Goal: Contribute content

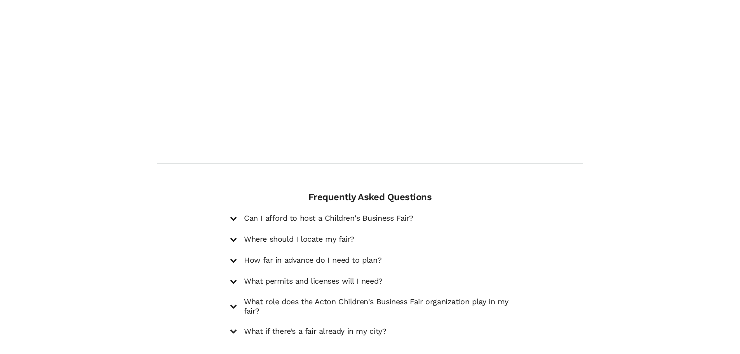
scroll to position [1011, 0]
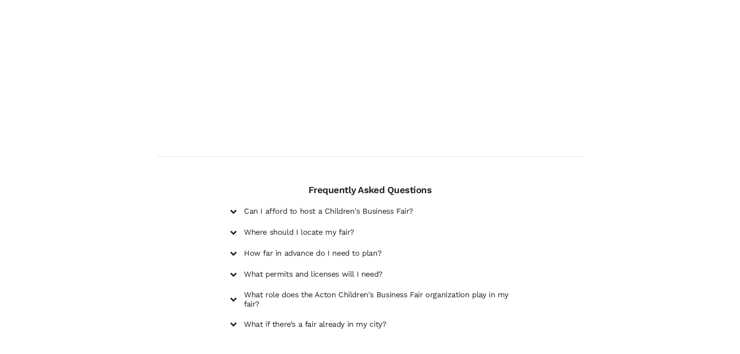
click at [233, 208] on icon at bounding box center [233, 211] width 7 height 7
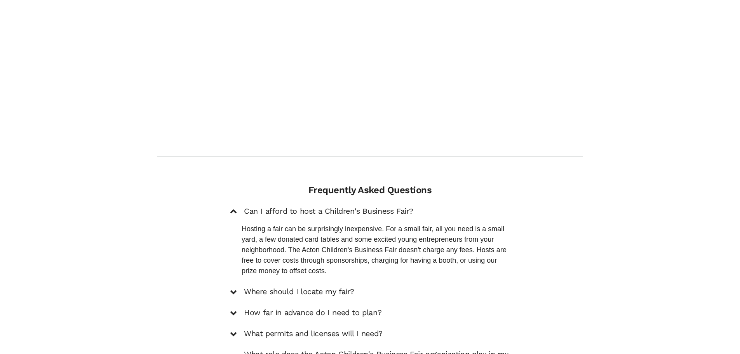
click at [232, 288] on icon at bounding box center [233, 291] width 7 height 7
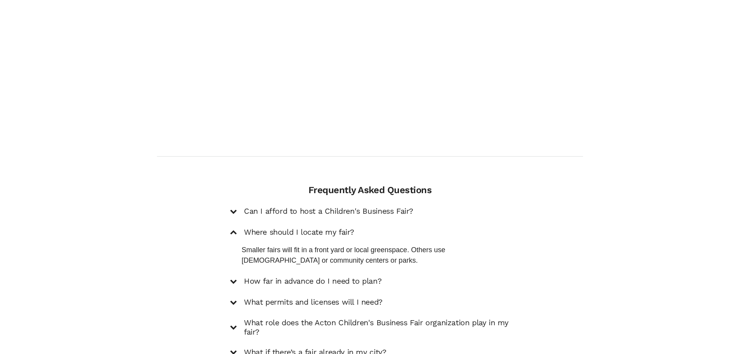
click at [237, 276] on div "How far in advance do I need to plan?" at bounding box center [370, 281] width 280 height 10
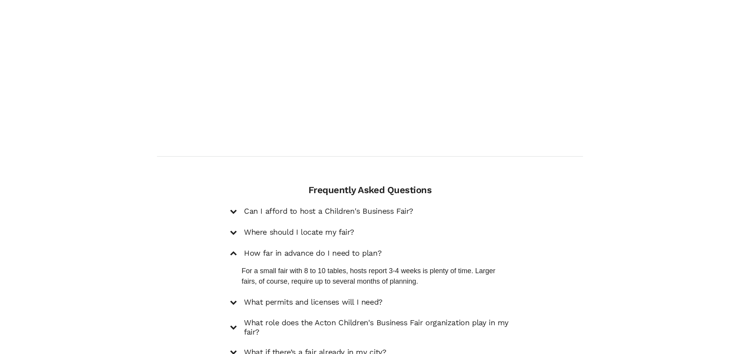
click at [235, 299] on icon at bounding box center [233, 302] width 7 height 7
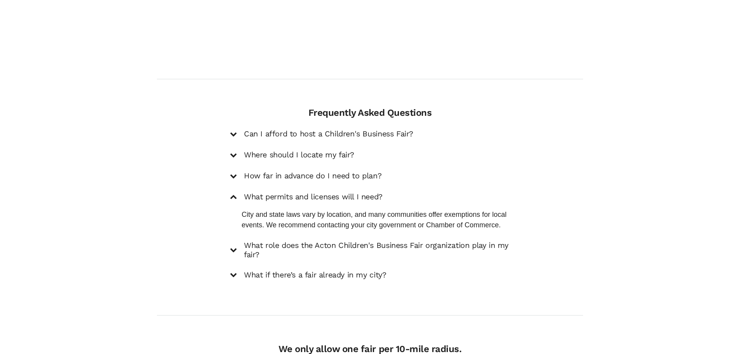
scroll to position [1088, 0]
click at [239, 241] on div "What role does the Acton Children's Business Fair organization play in my fair?" at bounding box center [370, 250] width 280 height 19
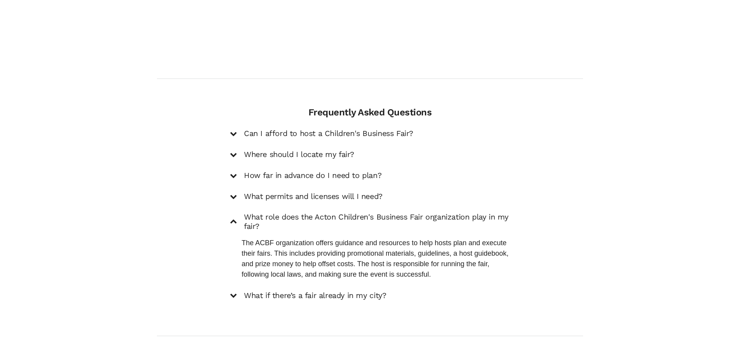
click at [230, 292] on icon at bounding box center [233, 295] width 7 height 7
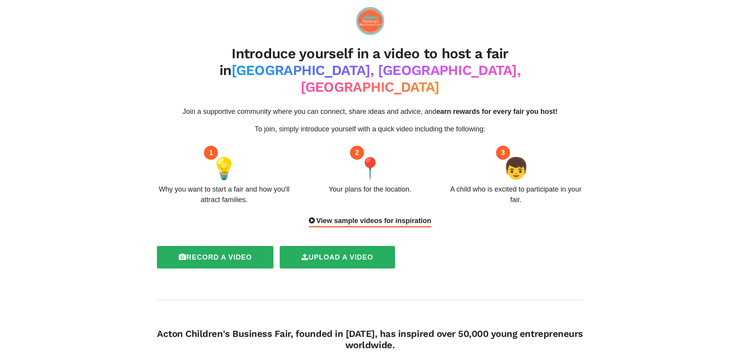
scroll to position [39, 0]
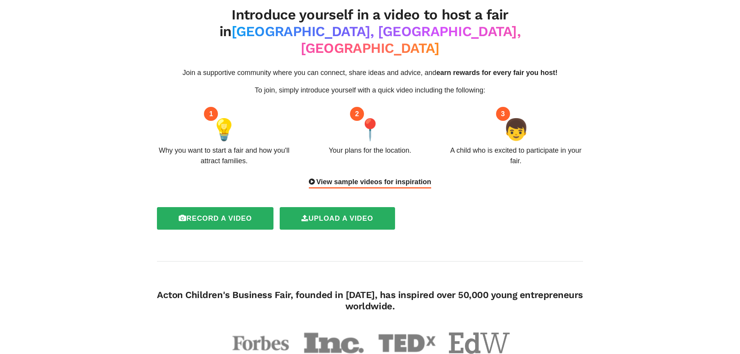
click at [332, 177] on div "View sample videos for inspiration" at bounding box center [370, 183] width 122 height 12
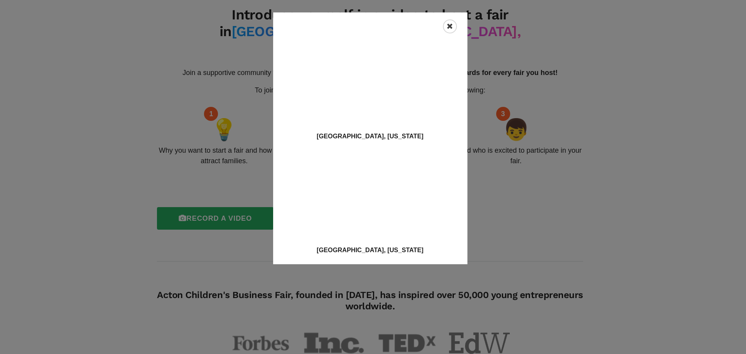
click at [454, 26] on div "Close" at bounding box center [450, 26] width 14 height 14
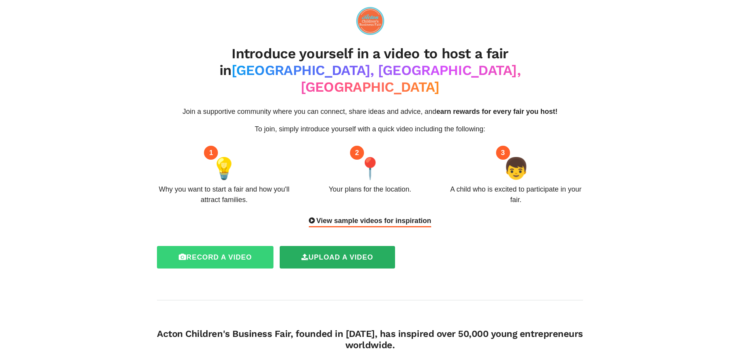
click at [214, 247] on label "Record a video" at bounding box center [215, 257] width 117 height 23
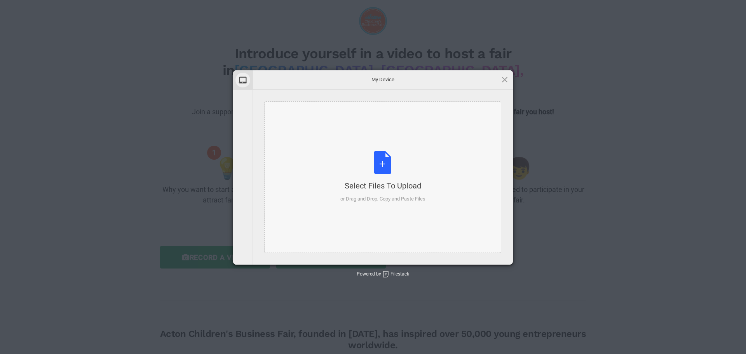
click at [369, 172] on div "Select Files to Upload or Drag and Drop, Copy and Paste Files" at bounding box center [382, 177] width 85 height 52
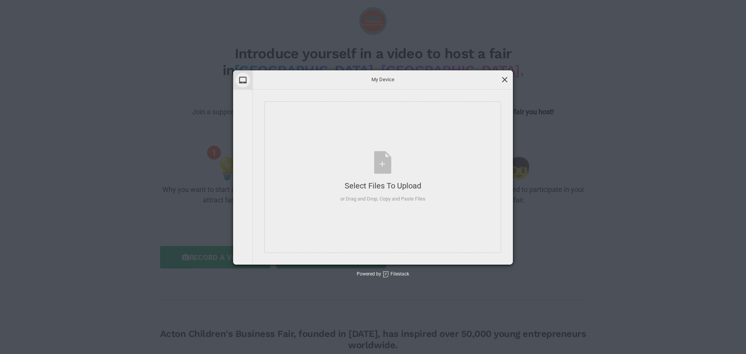
click at [508, 77] on span at bounding box center [505, 79] width 9 height 9
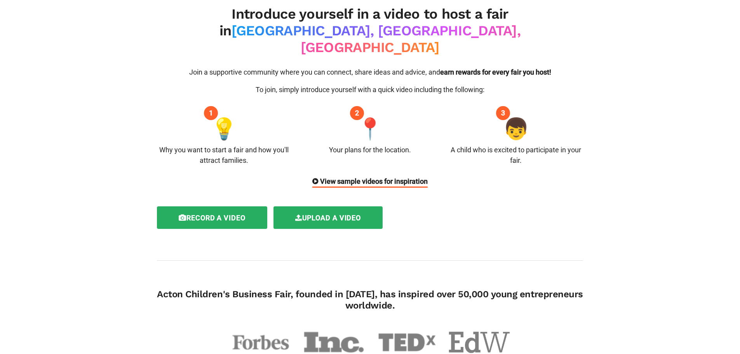
scroll to position [39, 0]
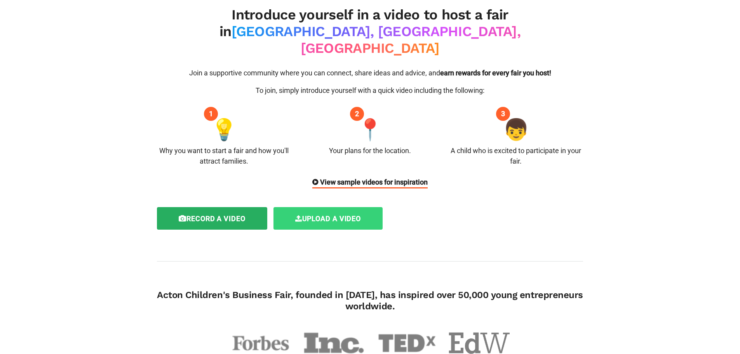
click at [330, 208] on label "Upload a video" at bounding box center [329, 218] width 110 height 23
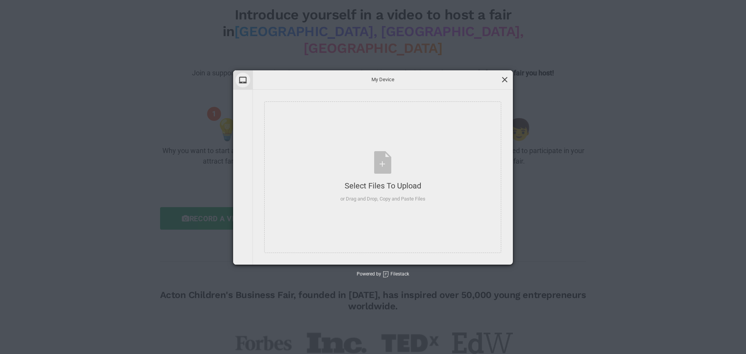
click at [504, 81] on span at bounding box center [505, 79] width 9 height 9
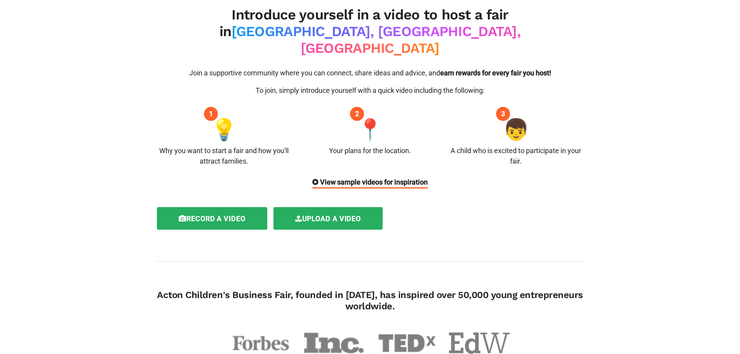
scroll to position [0, 0]
